Goal: Task Accomplishment & Management: Use online tool/utility

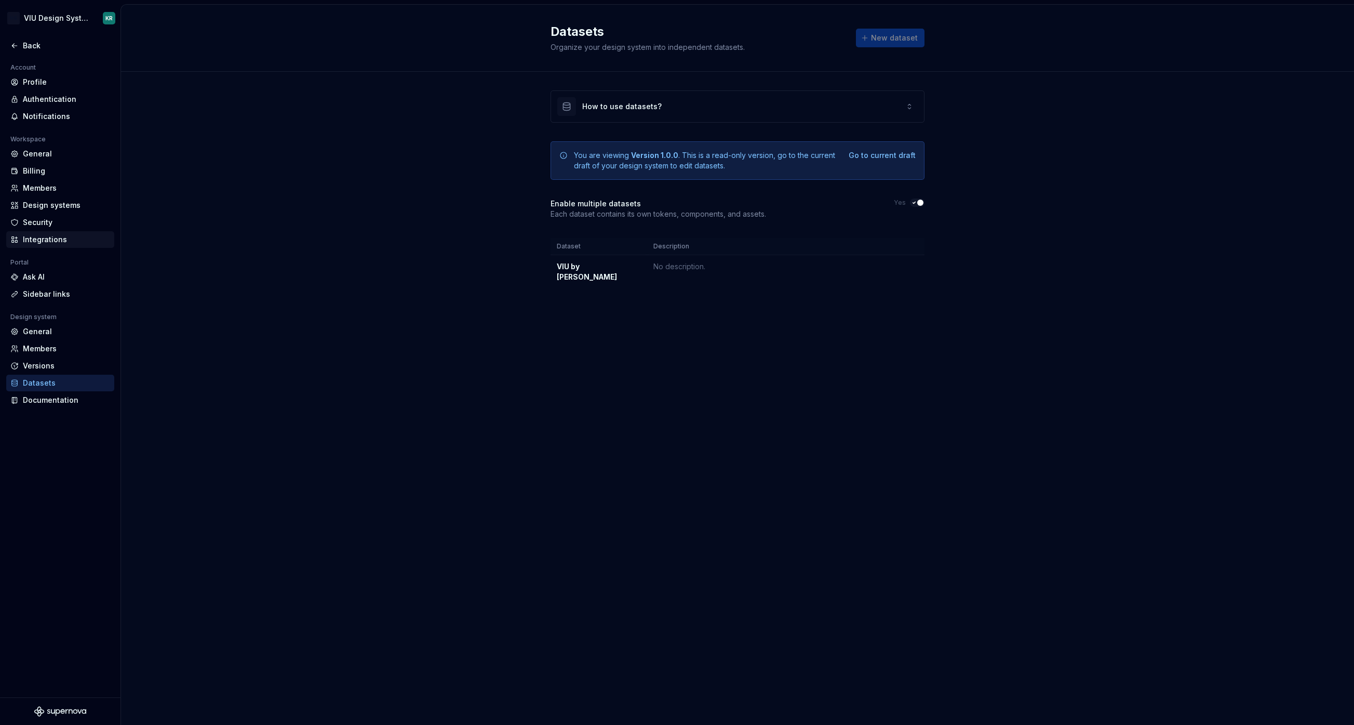
click at [47, 238] on div "Integrations" at bounding box center [66, 239] width 87 height 10
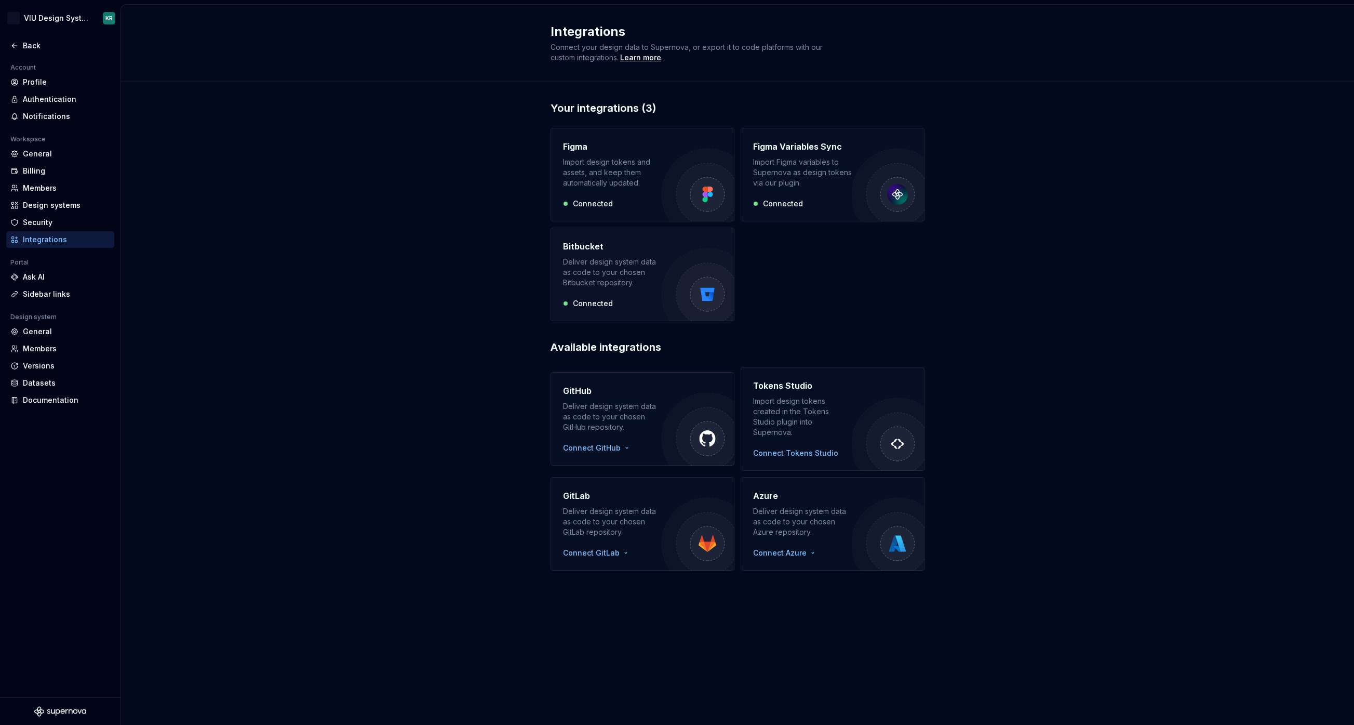
click at [637, 265] on div "Deliver design system data as code to your chosen Bitbucket repository." at bounding box center [612, 272] width 99 height 31
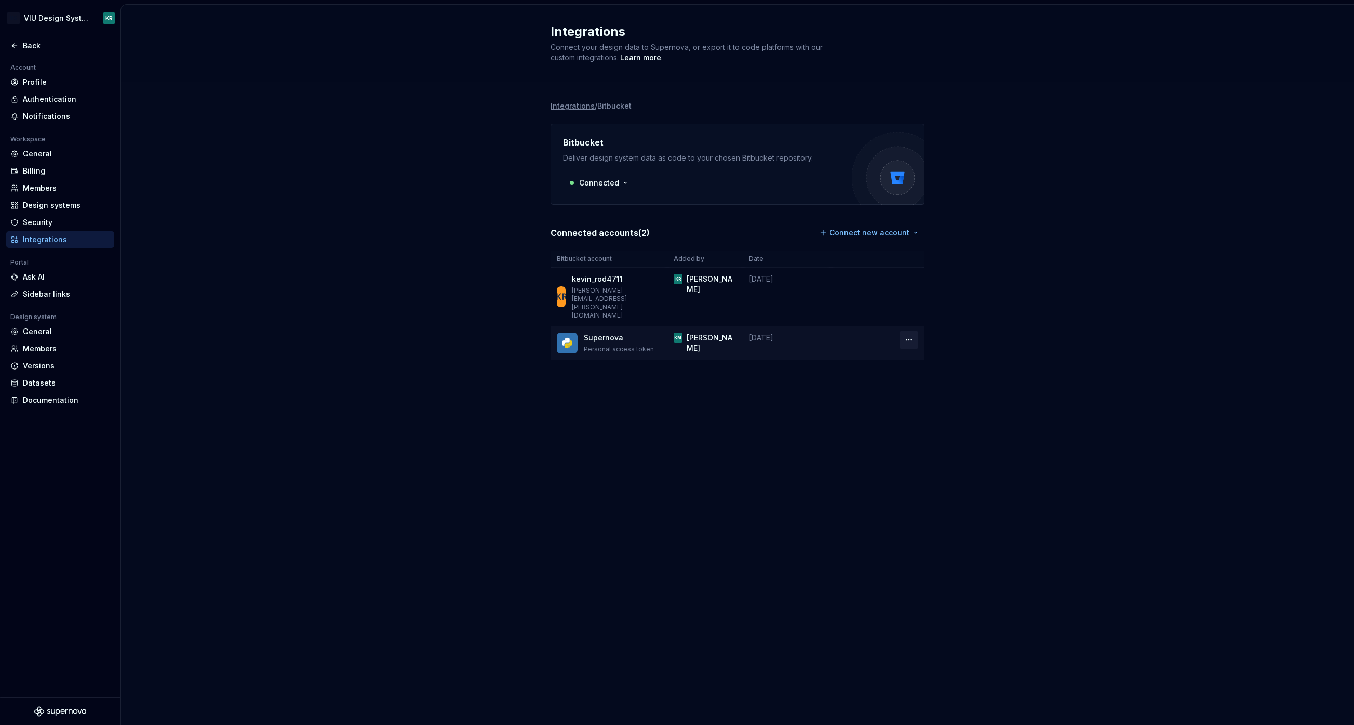
click at [911, 325] on html "HG VIU Design System KR Back Account Profile Authentication Notifications Works…" at bounding box center [677, 362] width 1354 height 725
click at [932, 343] on div "Remove connection" at bounding box center [955, 345] width 72 height 10
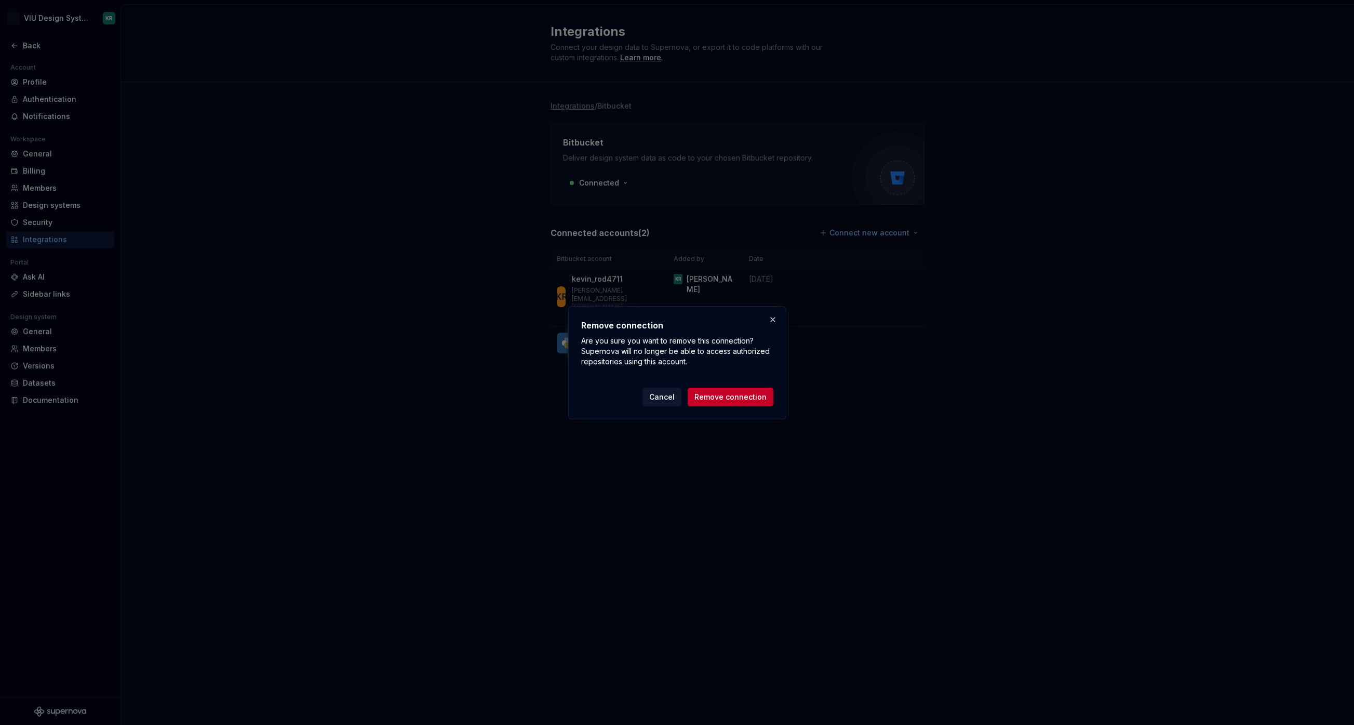
click at [749, 393] on span "Remove connection" at bounding box center [730, 397] width 72 height 10
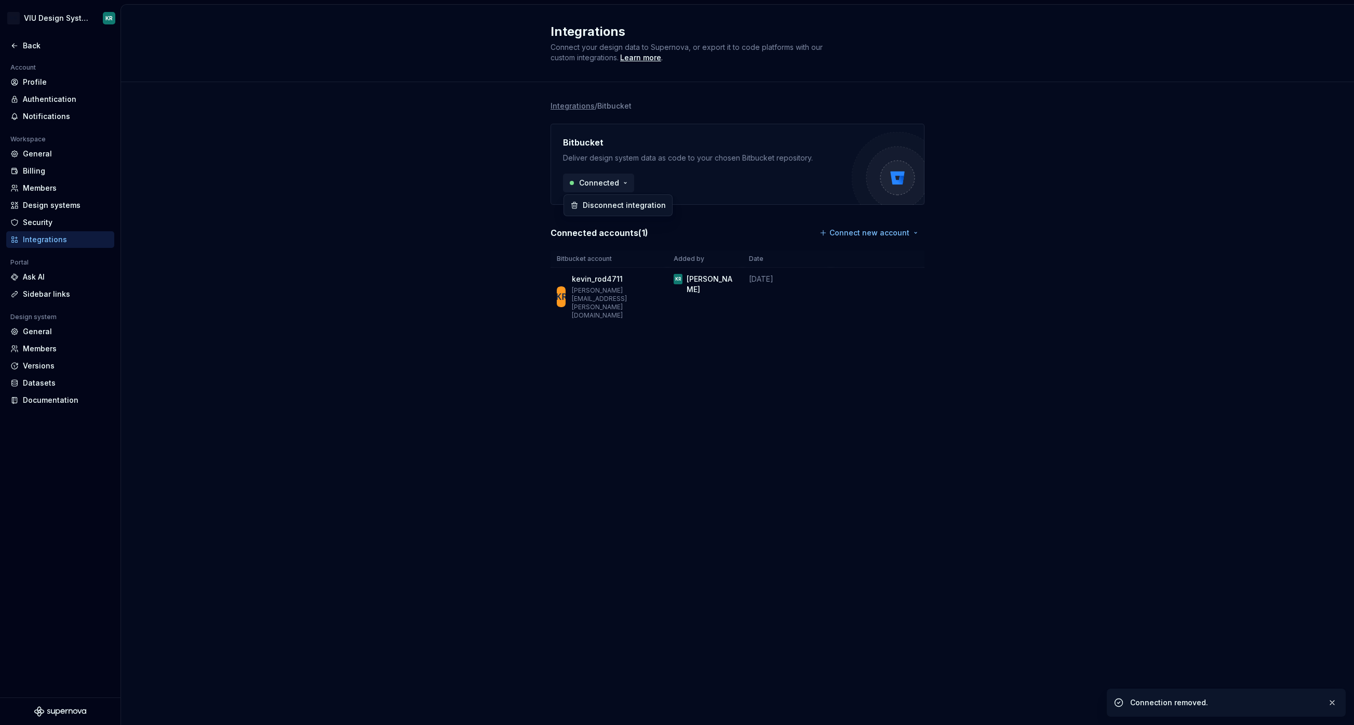
click at [614, 188] on html "HG VIU Design System KR Back Account Profile Authentication Notifications Works…" at bounding box center [677, 362] width 1354 height 725
click at [619, 204] on div "Disconnect integration" at bounding box center [623, 205] width 83 height 10
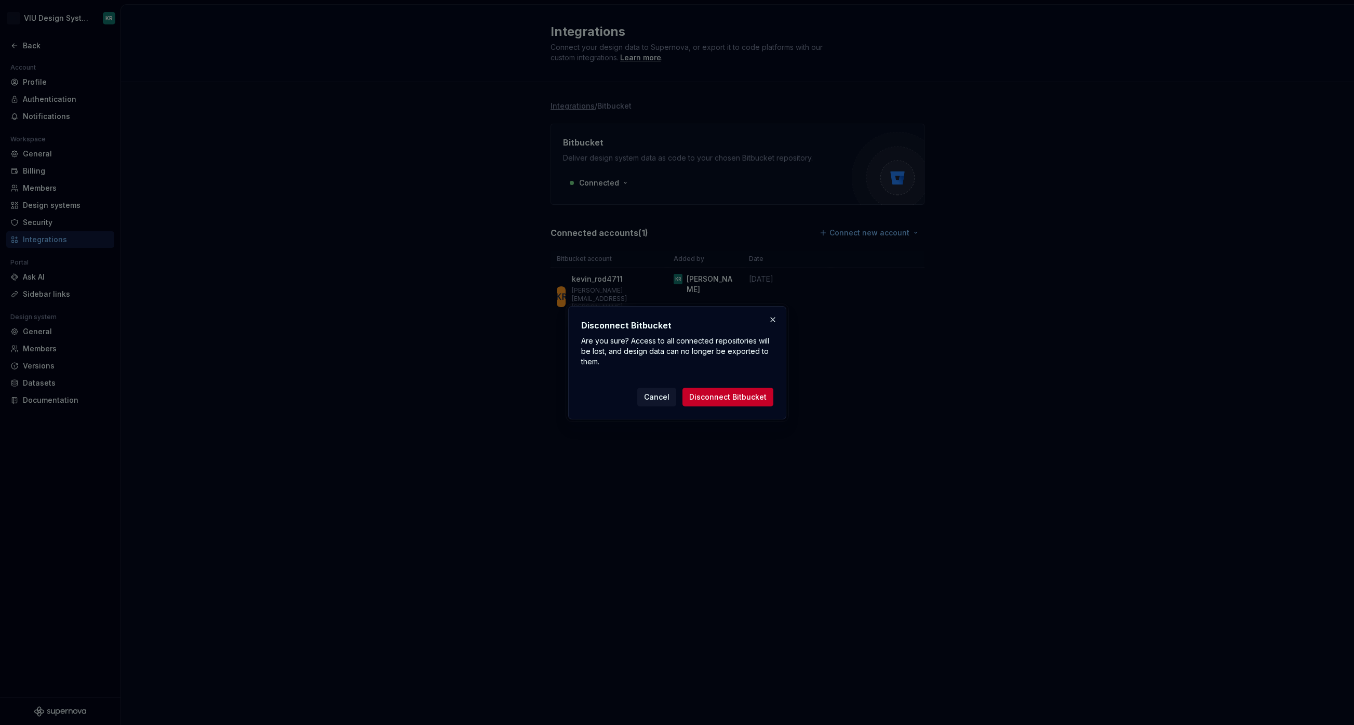
click at [733, 395] on span "Disconnect Bitbucket" at bounding box center [727, 397] width 77 height 10
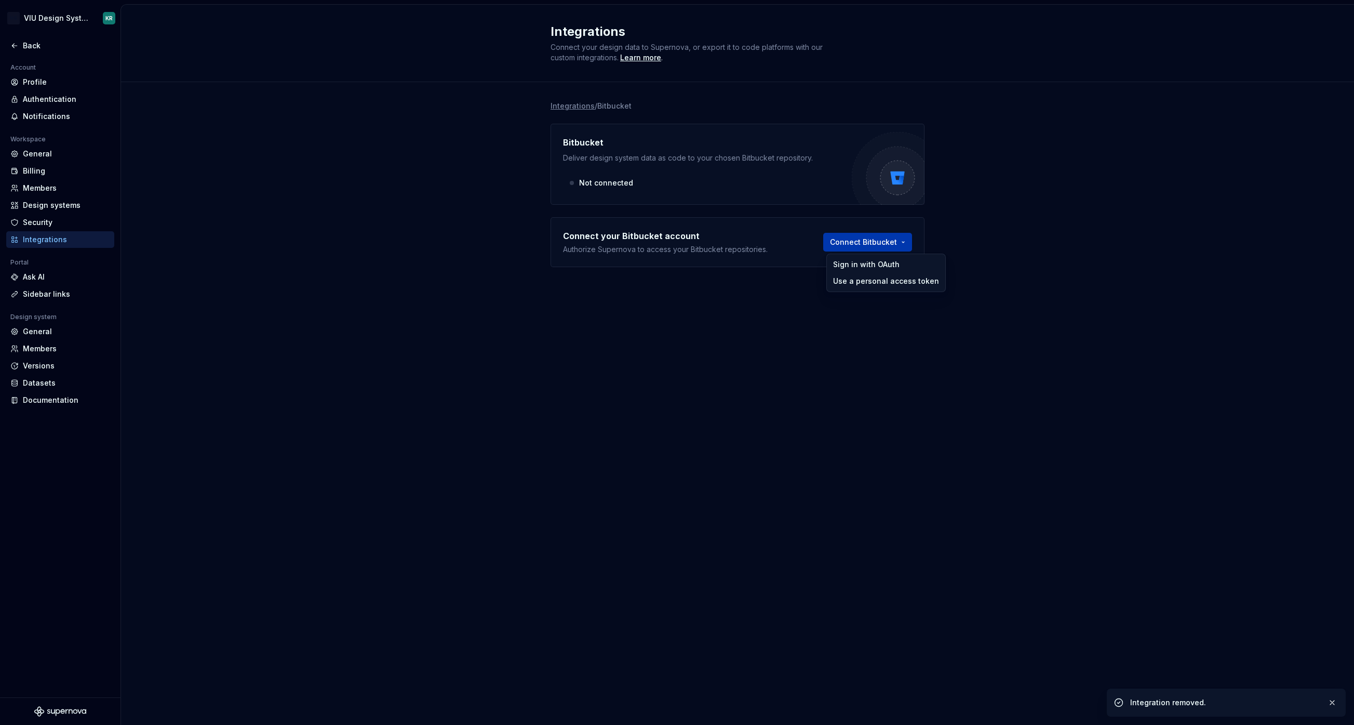
click at [862, 246] on html "HG VIU Design System KR Back Account Profile Authentication Notifications Works…" at bounding box center [677, 362] width 1354 height 725
click at [861, 266] on div "Sign in with OAuth" at bounding box center [886, 264] width 106 height 10
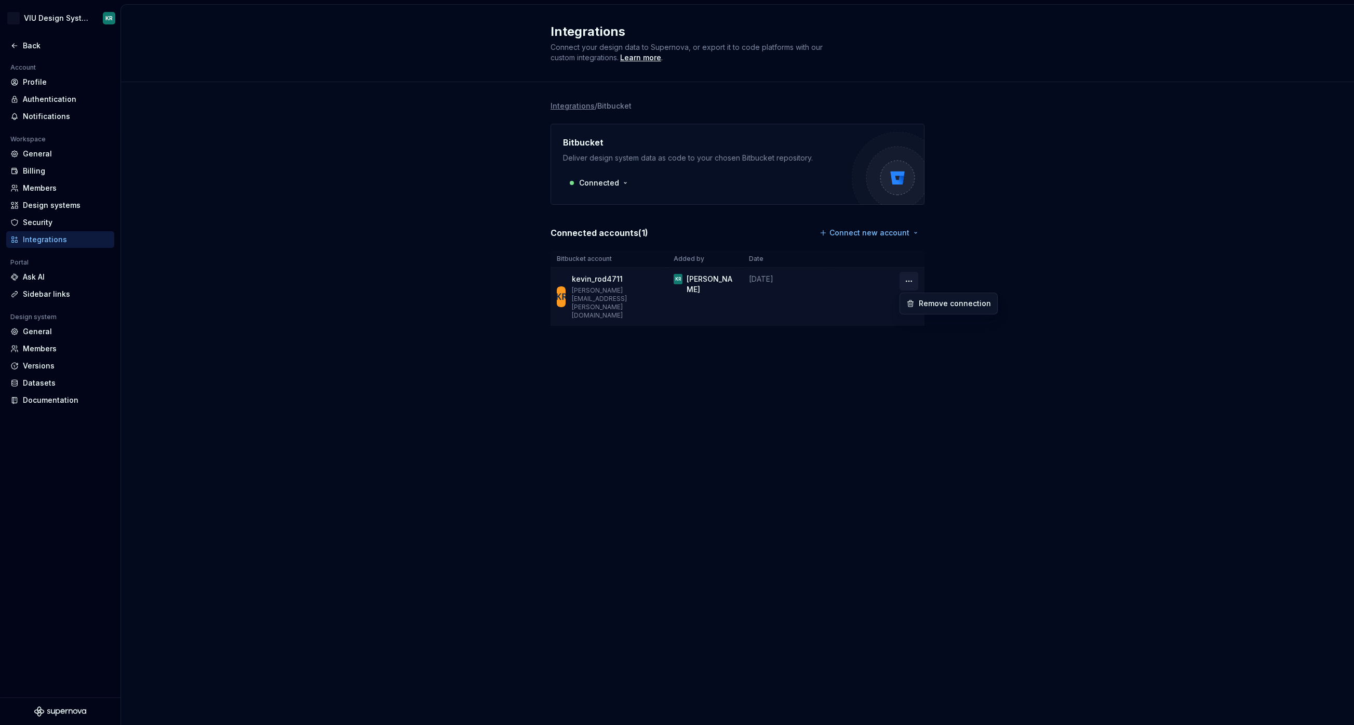
click at [913, 276] on html "HG VIU Design System KR Back Account Profile Authentication Notifications Works…" at bounding box center [677, 362] width 1354 height 725
click at [792, 403] on html "HG VIU Design System KR Back Account Profile Authentication Notifications Works…" at bounding box center [677, 362] width 1354 height 725
click at [847, 231] on html "HG VIU Design System KR Back Account Profile Authentication Notifications Works…" at bounding box center [677, 362] width 1354 height 725
click at [1050, 217] on html "HG VIU Design System KR Back Account Profile Authentication Notifications Works…" at bounding box center [677, 362] width 1354 height 725
click at [33, 49] on div "Back" at bounding box center [66, 46] width 87 height 10
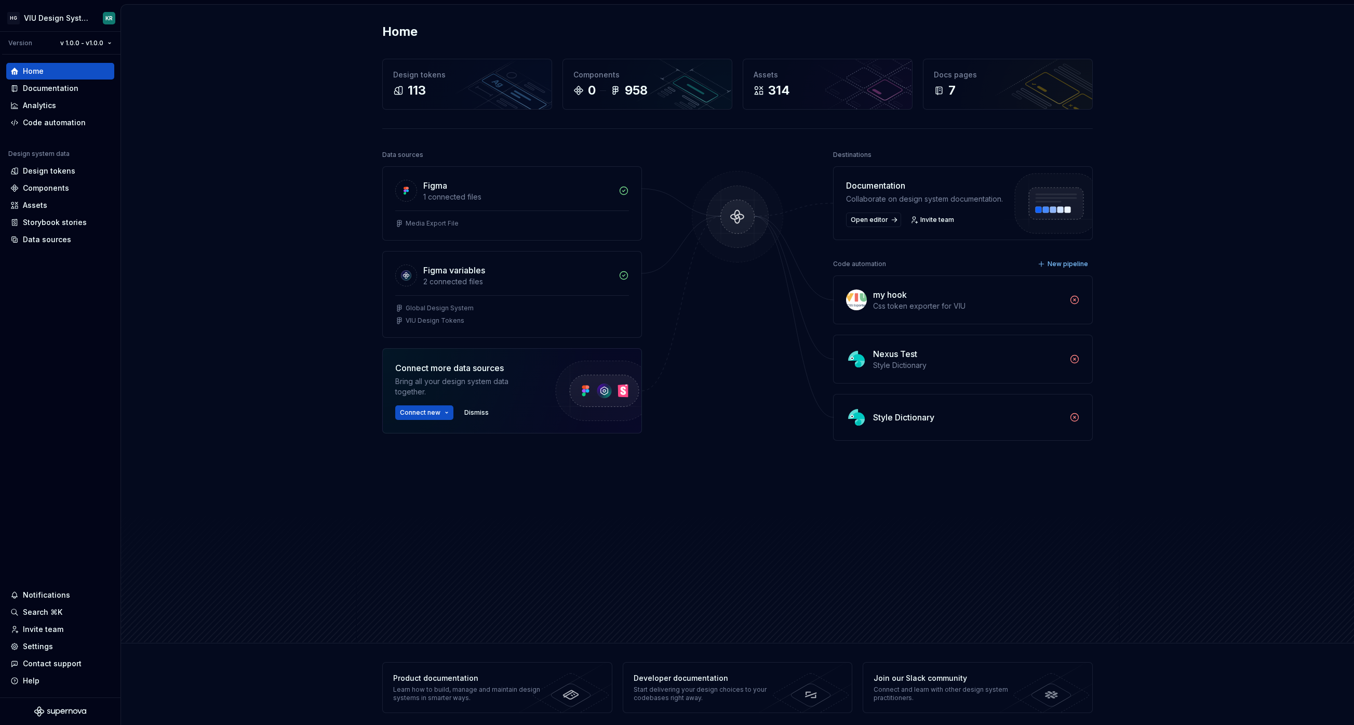
click at [900, 420] on div "Style Dictionary" at bounding box center [903, 417] width 61 height 12
click at [862, 416] on img at bounding box center [856, 417] width 21 height 21
drag, startPoint x: 876, startPoint y: 426, endPoint x: 879, endPoint y: 438, distance: 12.8
click at [876, 426] on div "Style Dictionary" at bounding box center [963, 417] width 259 height 46
click at [44, 124] on div "Code automation" at bounding box center [54, 122] width 63 height 10
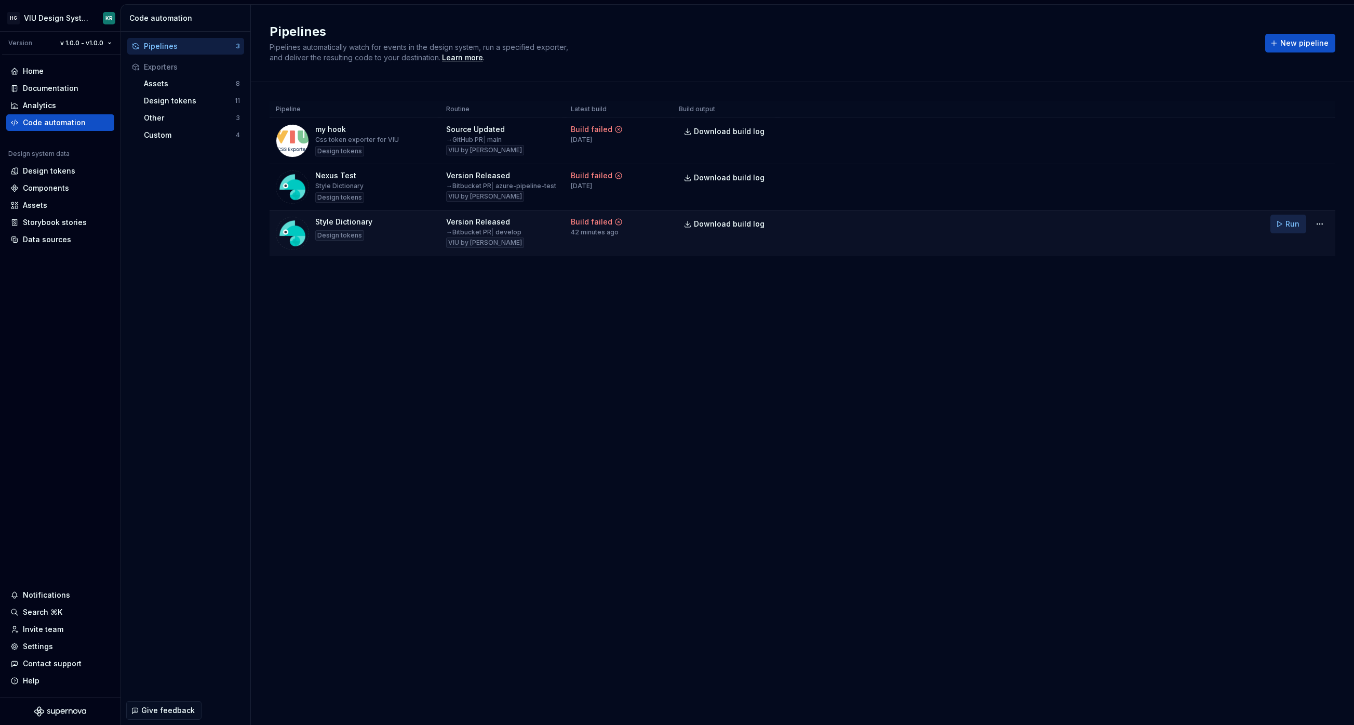
click at [1280, 225] on button "Run" at bounding box center [1288, 224] width 36 height 19
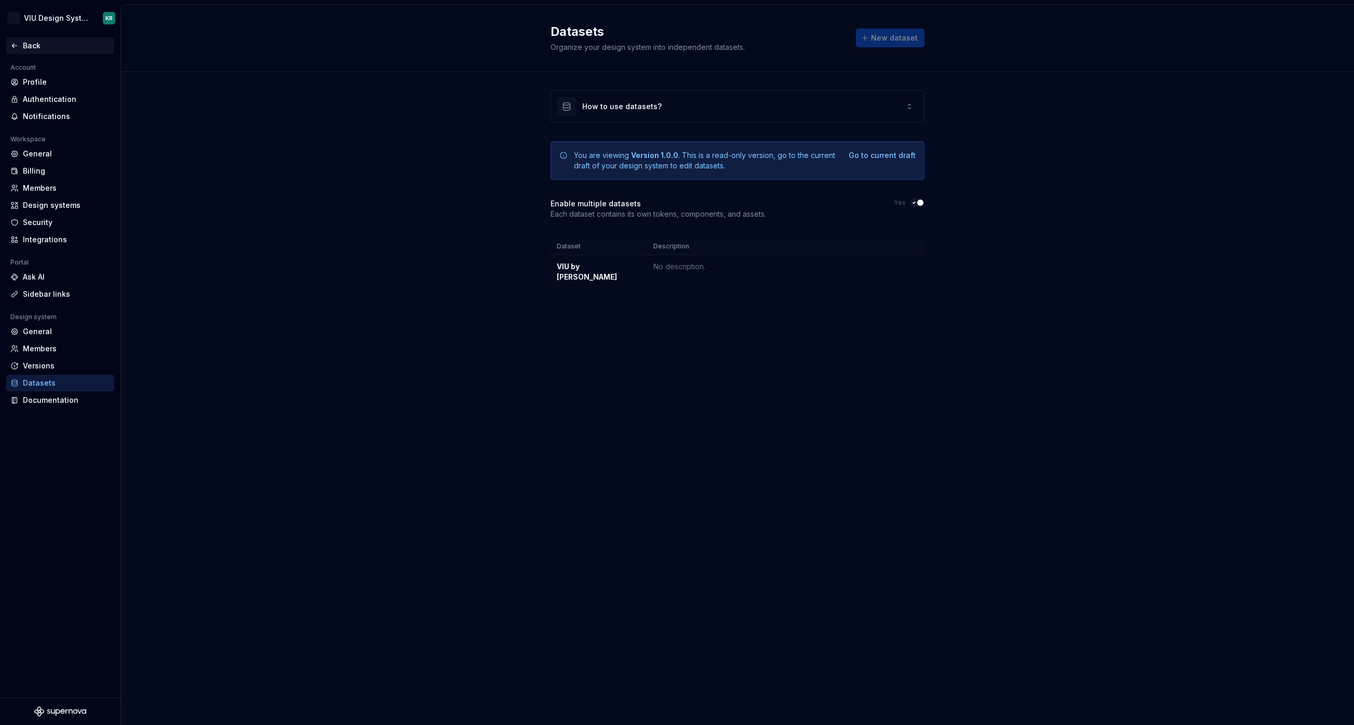
click at [28, 46] on div "Back" at bounding box center [66, 46] width 87 height 10
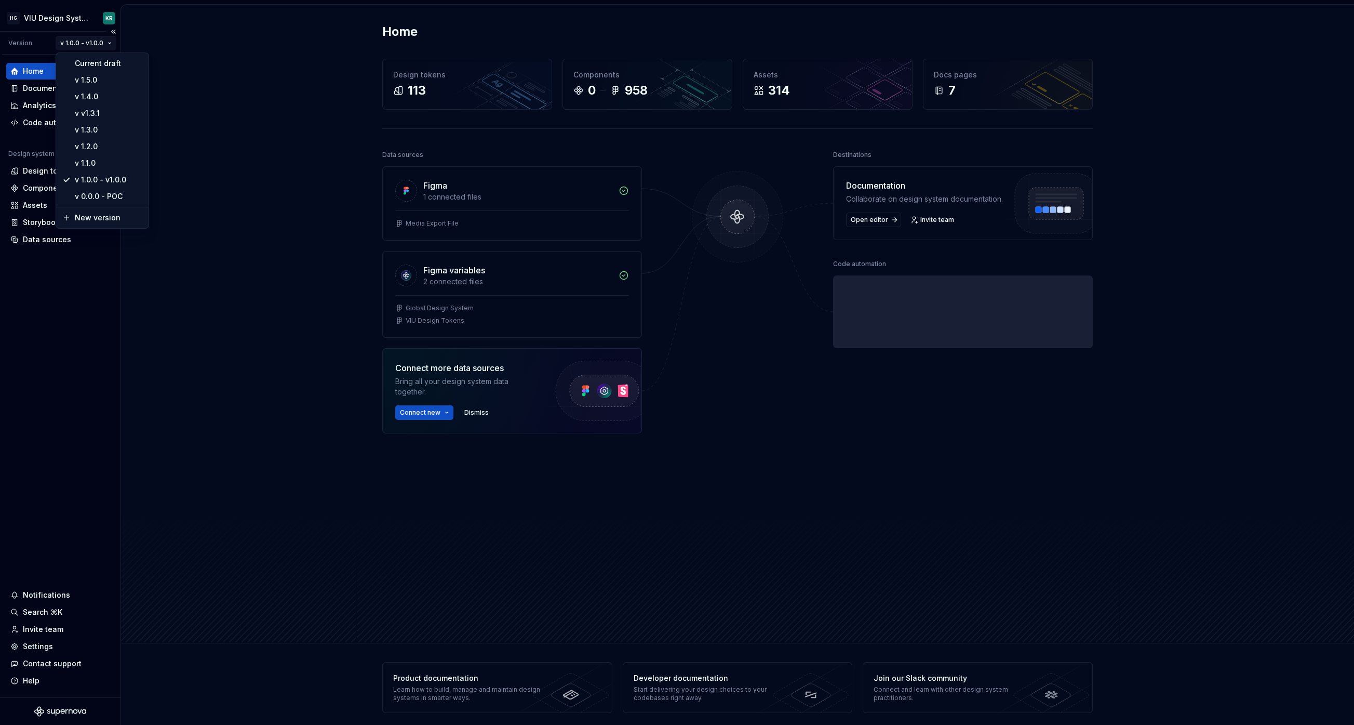
click at [105, 43] on html "HG VIU Design System KR Version v 1.0.0 - v1.0.0 Home Documentation Analytics C…" at bounding box center [677, 362] width 1354 height 725
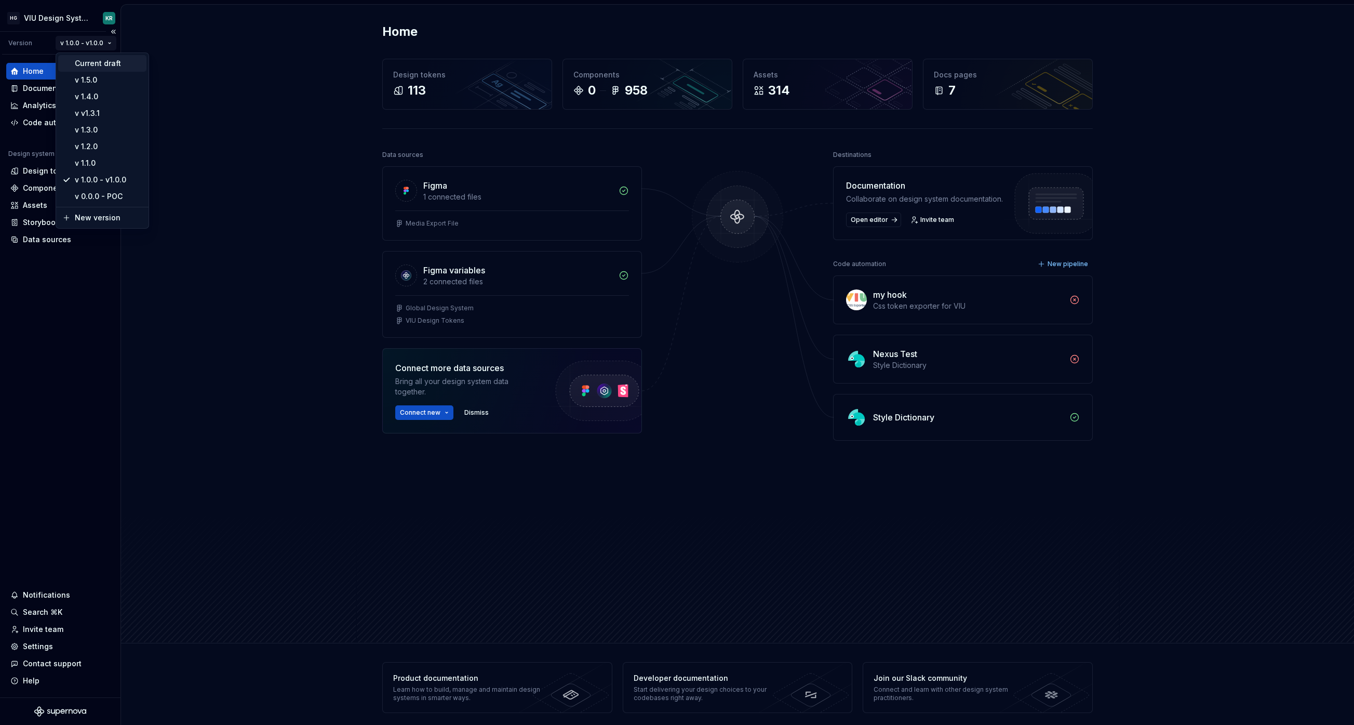
click at [105, 63] on div "Current draft" at bounding box center [109, 63] width 68 height 10
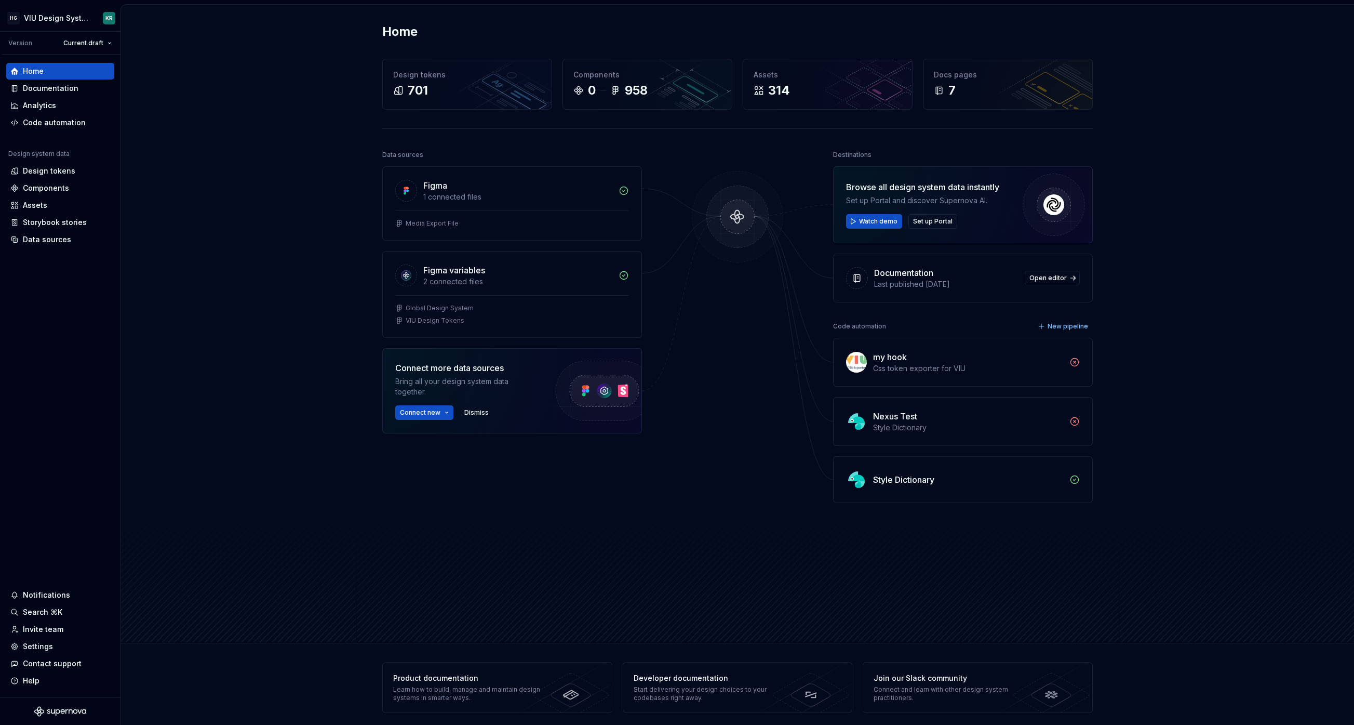
click at [90, 44] on html "HG VIU Design System KR Version Current draft Home Documentation Analytics Code…" at bounding box center [677, 362] width 1354 height 725
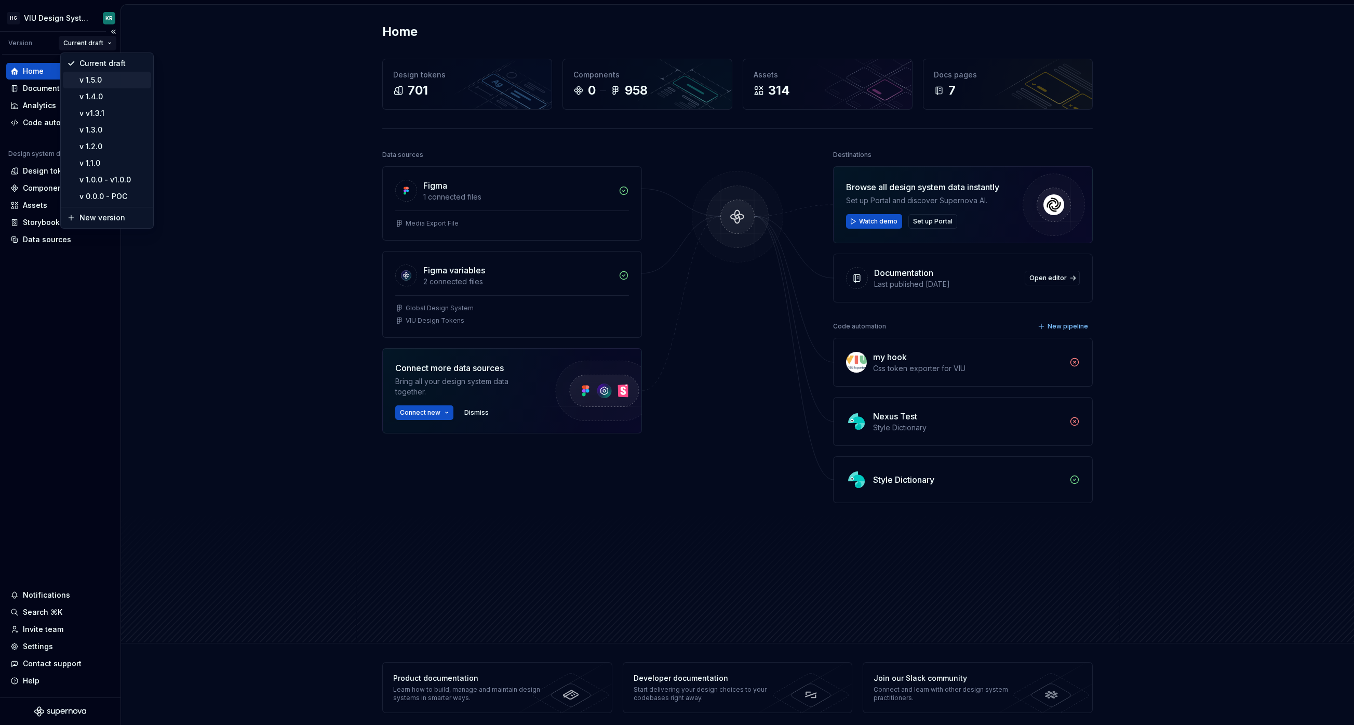
click at [91, 75] on div "v 1.5.0" at bounding box center [113, 80] width 68 height 10
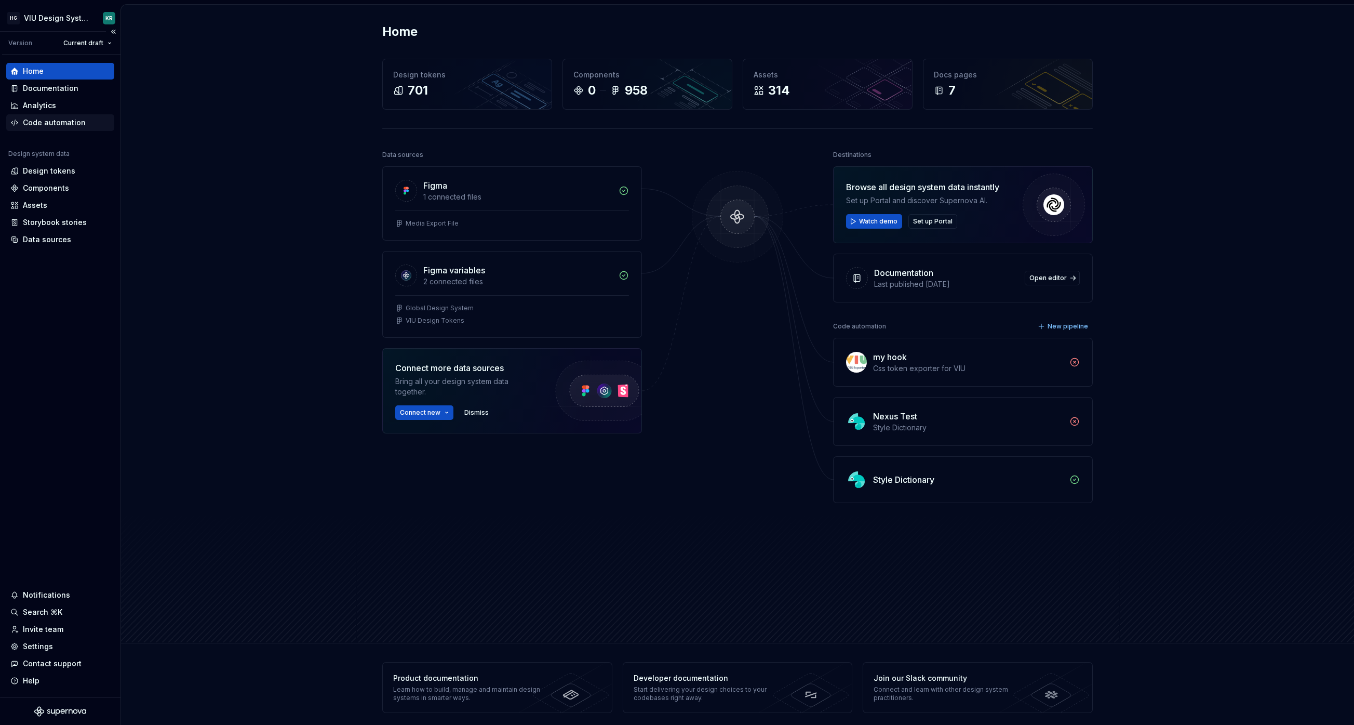
click at [44, 123] on div "Code automation" at bounding box center [54, 122] width 63 height 10
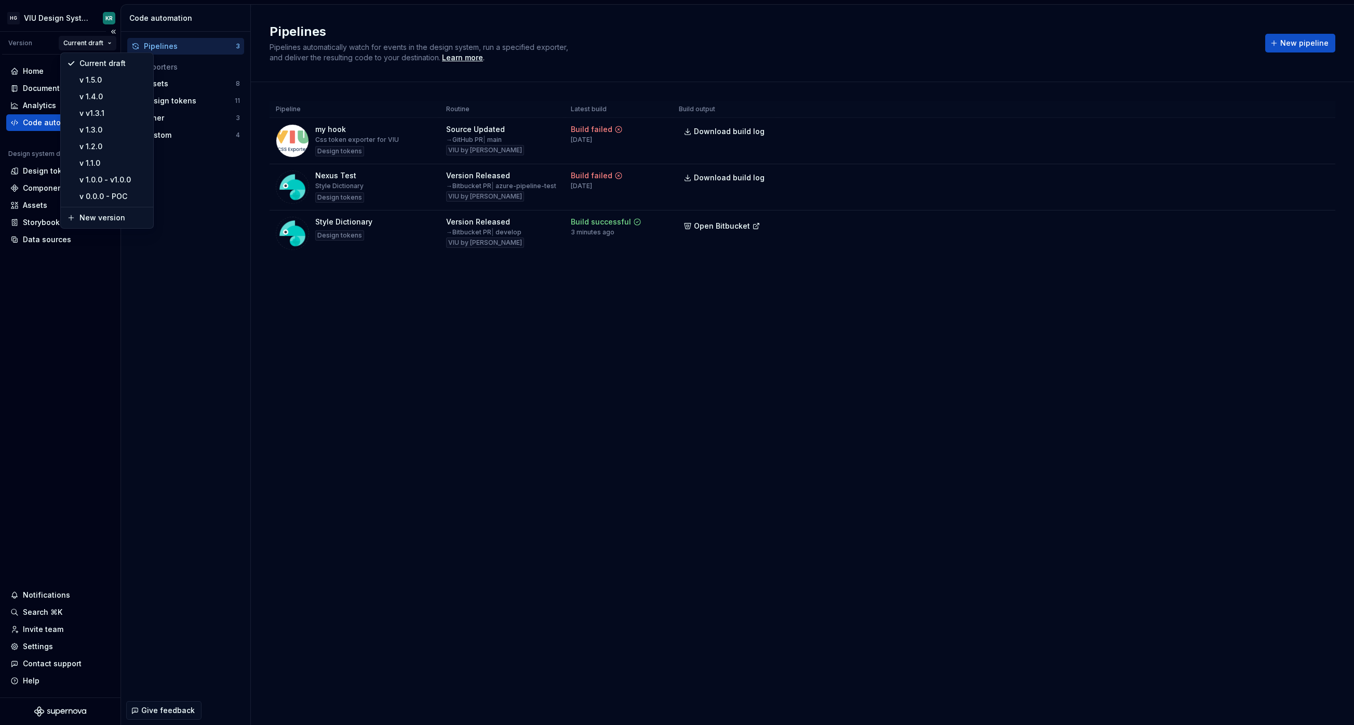
click at [94, 39] on html "HG VIU Design System KR Version Current draft Home Documentation Analytics Code…" at bounding box center [677, 362] width 1354 height 725
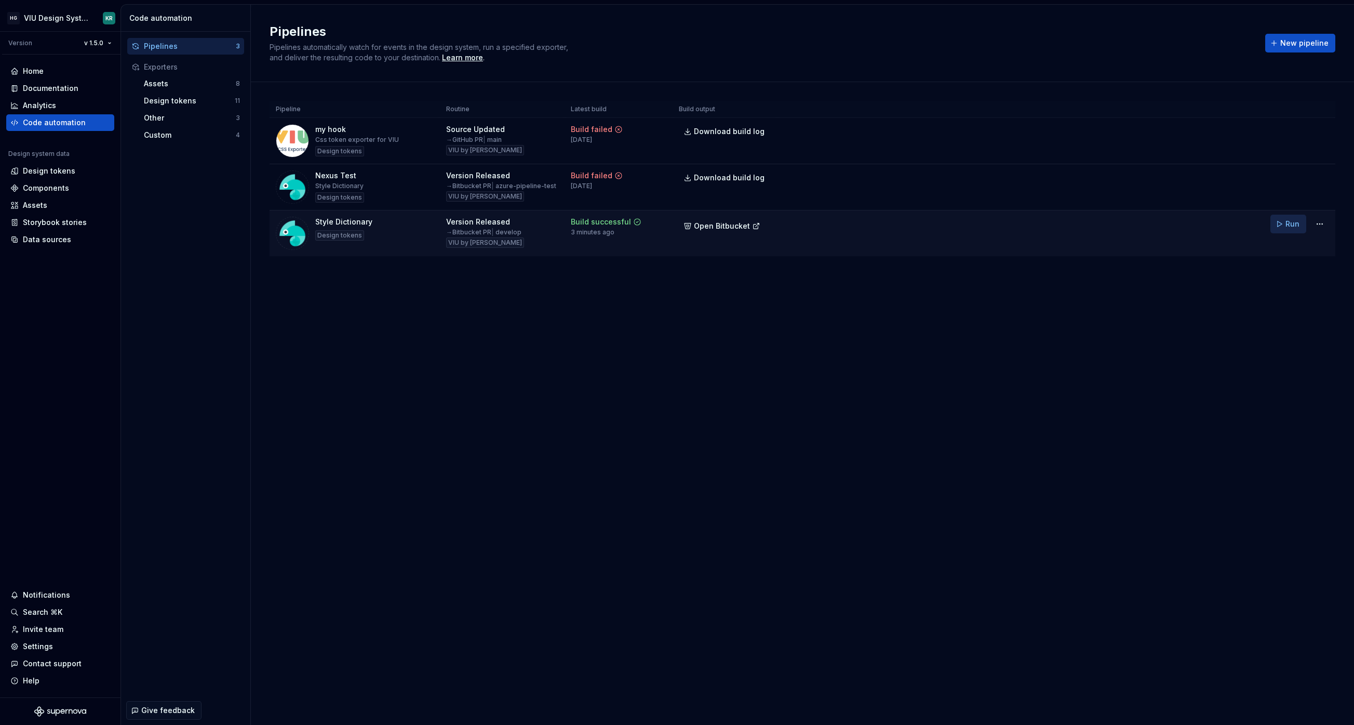
click at [1286, 227] on span "Run" at bounding box center [1292, 224] width 14 height 10
click at [1276, 704] on span "View pull request" at bounding box center [1290, 702] width 54 height 8
click at [1276, 226] on button "Run" at bounding box center [1288, 224] width 36 height 19
click at [734, 224] on span "Open Bitbucket" at bounding box center [722, 226] width 56 height 10
